Goal: Task Accomplishment & Management: Manage account settings

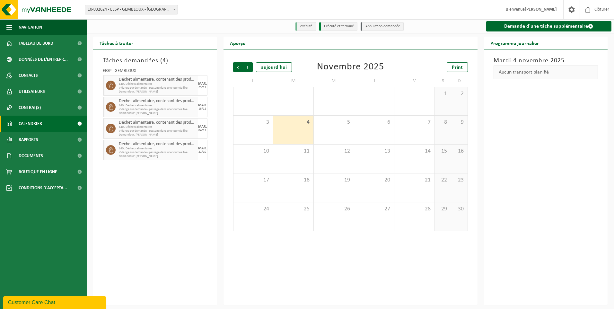
click at [296, 130] on div "4" at bounding box center [293, 130] width 40 height 29
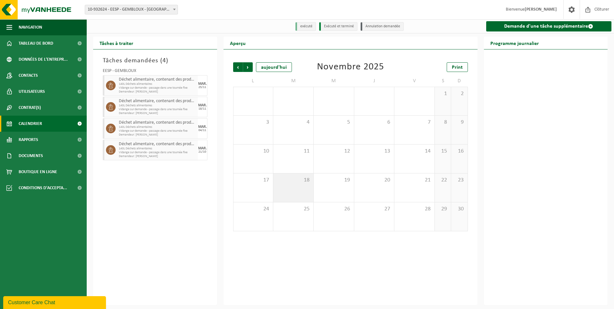
click at [303, 183] on span "18" at bounding box center [294, 180] width 34 height 7
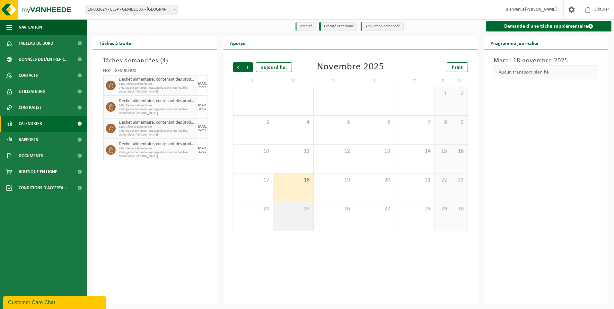
click at [304, 217] on div "25" at bounding box center [293, 216] width 40 height 29
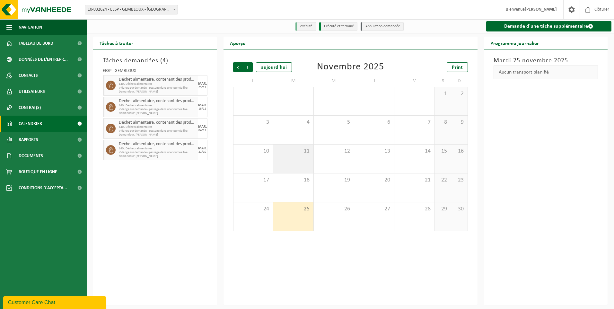
click at [302, 163] on div "11" at bounding box center [293, 159] width 40 height 29
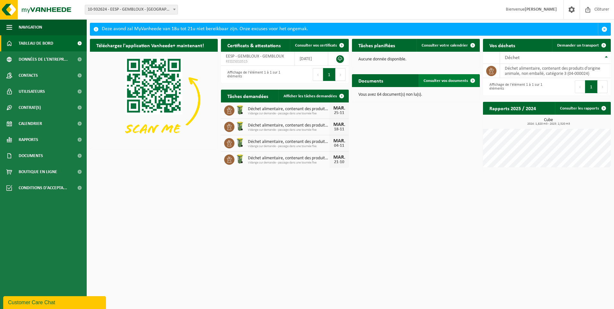
click at [472, 79] on span at bounding box center [473, 80] width 13 height 13
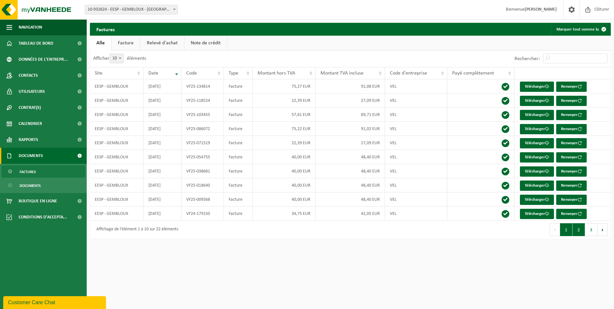
click at [579, 230] on button "2" at bounding box center [579, 229] width 13 height 13
click at [589, 228] on button "3" at bounding box center [591, 229] width 13 height 13
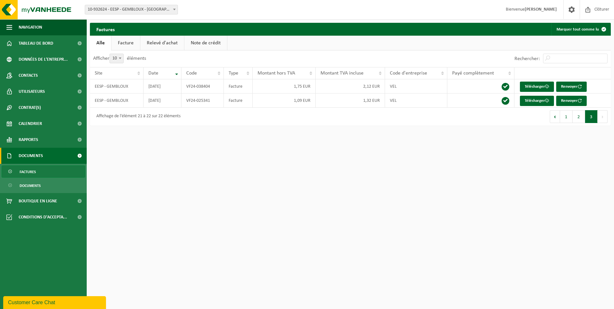
click at [603, 117] on button "Suivant" at bounding box center [603, 116] width 10 height 13
click at [557, 117] on button "Précédent" at bounding box center [555, 116] width 10 height 13
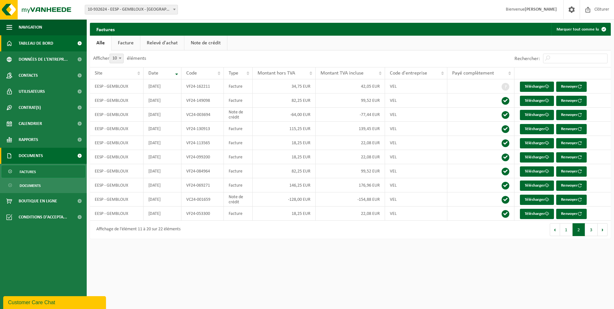
click at [47, 44] on span "Tableau de bord" at bounding box center [36, 43] width 35 height 16
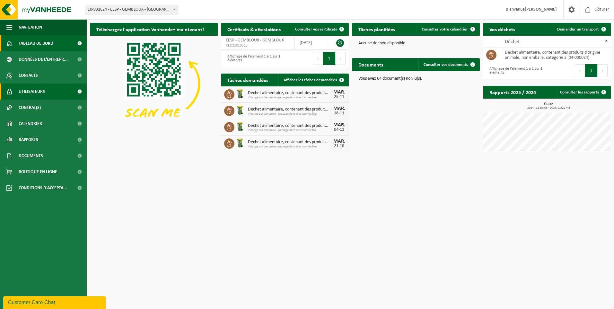
click at [35, 89] on span "Utilisateurs" at bounding box center [32, 92] width 26 height 16
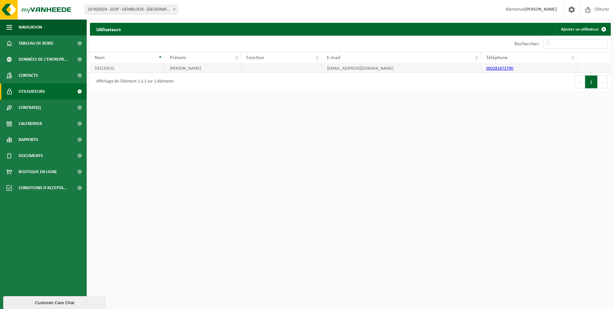
click at [500, 69] on link "003281672790" at bounding box center [499, 68] width 27 height 5
click at [504, 67] on link "003281672790" at bounding box center [499, 68] width 27 height 5
click at [573, 57] on th "Téléphone" at bounding box center [530, 58] width 96 height 12
click at [519, 69] on td "003281672790" at bounding box center [530, 68] width 96 height 9
click at [518, 68] on td "003281672790" at bounding box center [530, 68] width 96 height 9
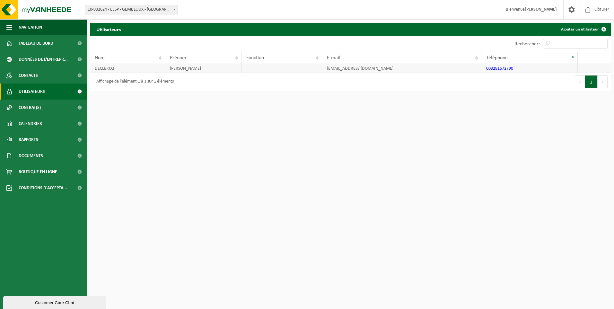
click at [502, 67] on link "003281672790" at bounding box center [499, 68] width 27 height 5
click at [30, 75] on span "Contacts" at bounding box center [28, 75] width 19 height 16
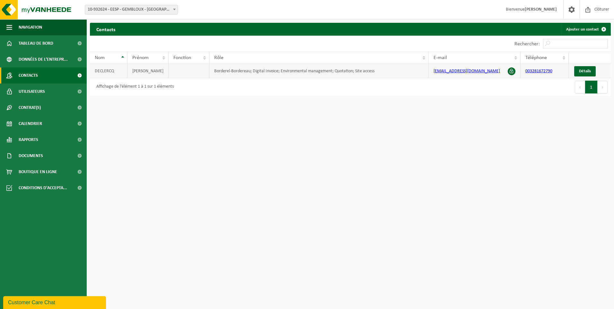
click at [549, 71] on link "003281672790" at bounding box center [539, 71] width 27 height 5
click at [564, 57] on th "Téléphone" at bounding box center [545, 58] width 48 height 12
click at [580, 72] on span "Détails" at bounding box center [585, 71] width 12 height 4
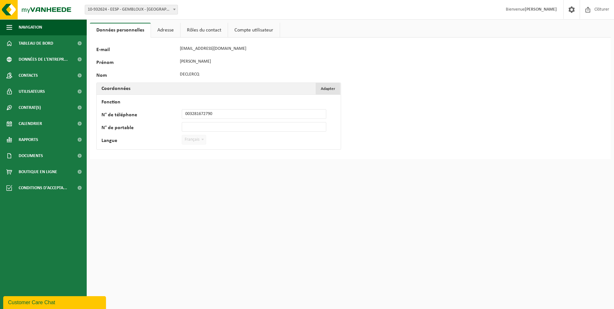
click at [331, 87] on span "Adapter" at bounding box center [328, 89] width 14 height 4
click at [204, 102] on input "Fonction" at bounding box center [254, 101] width 145 height 10
type input "Comptable"
click at [208, 114] on input "003281672790" at bounding box center [254, 114] width 145 height 10
click at [217, 113] on input "003281672790" at bounding box center [254, 114] width 145 height 10
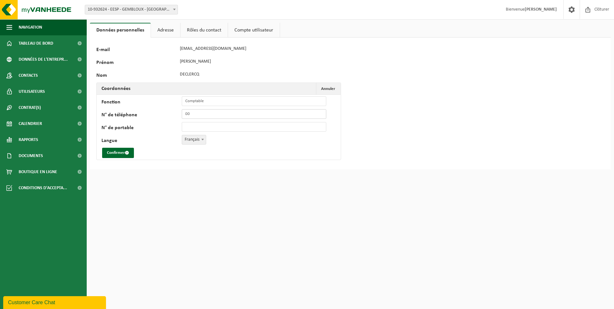
type input "0"
type input "+32 81 61 27 90"
click at [200, 126] on input "N° de portable" at bounding box center [254, 127] width 145 height 10
type input "+32 479 21 37 48"
click at [115, 151] on button "Confirmer" at bounding box center [118, 153] width 32 height 10
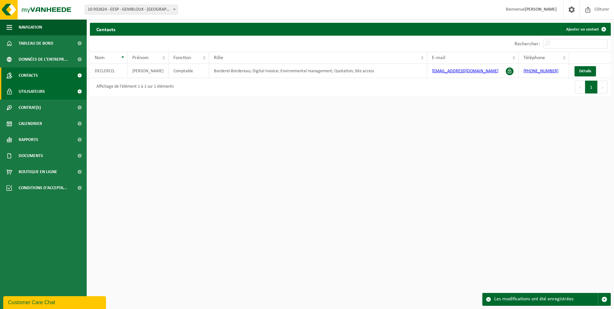
click at [34, 90] on span "Utilisateurs" at bounding box center [32, 92] width 26 height 16
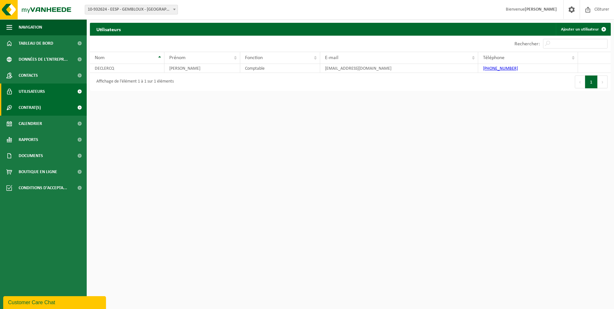
click at [35, 106] on span "Contrat(s)" at bounding box center [30, 108] width 22 height 16
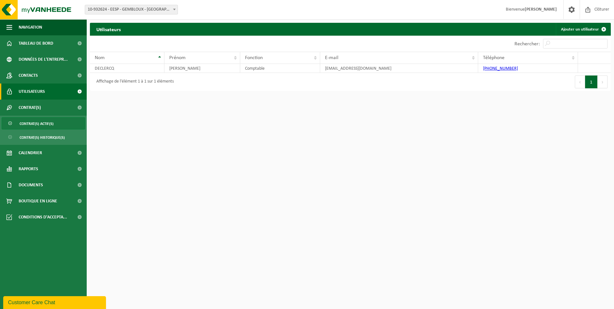
click at [48, 123] on span "Contrat(s) actif(s)" at bounding box center [37, 124] width 34 height 12
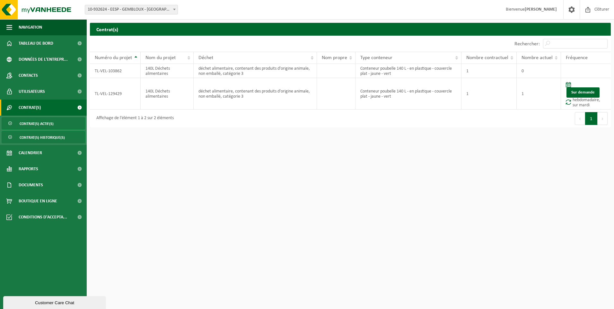
click at [37, 138] on span "Contrat(s) historique(s)" at bounding box center [42, 137] width 45 height 12
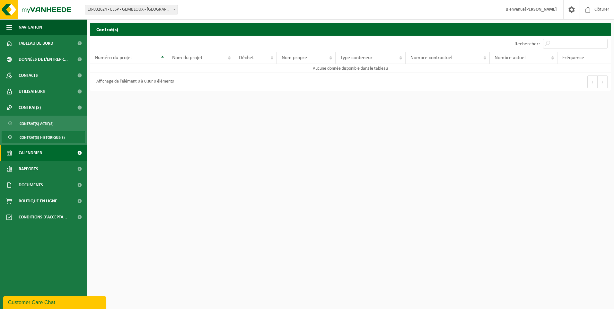
click at [38, 149] on span "Calendrier" at bounding box center [30, 153] width 23 height 16
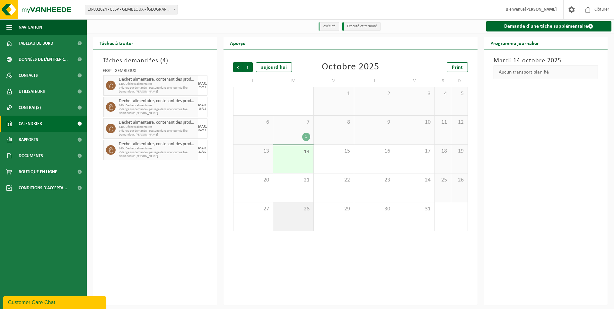
click at [291, 212] on span "28" at bounding box center [294, 209] width 34 height 7
click at [248, 68] on span "Suivant" at bounding box center [248, 67] width 10 height 10
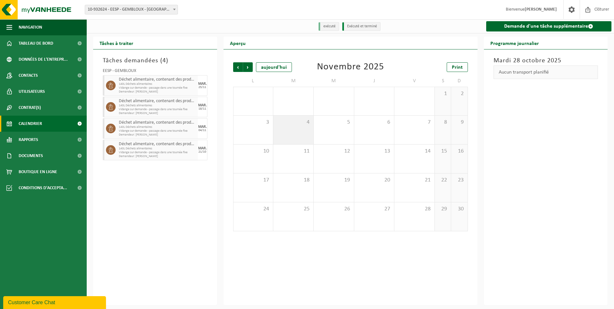
click at [301, 132] on div "4" at bounding box center [293, 130] width 40 height 29
